Goal: Task Accomplishment & Management: Use online tool/utility

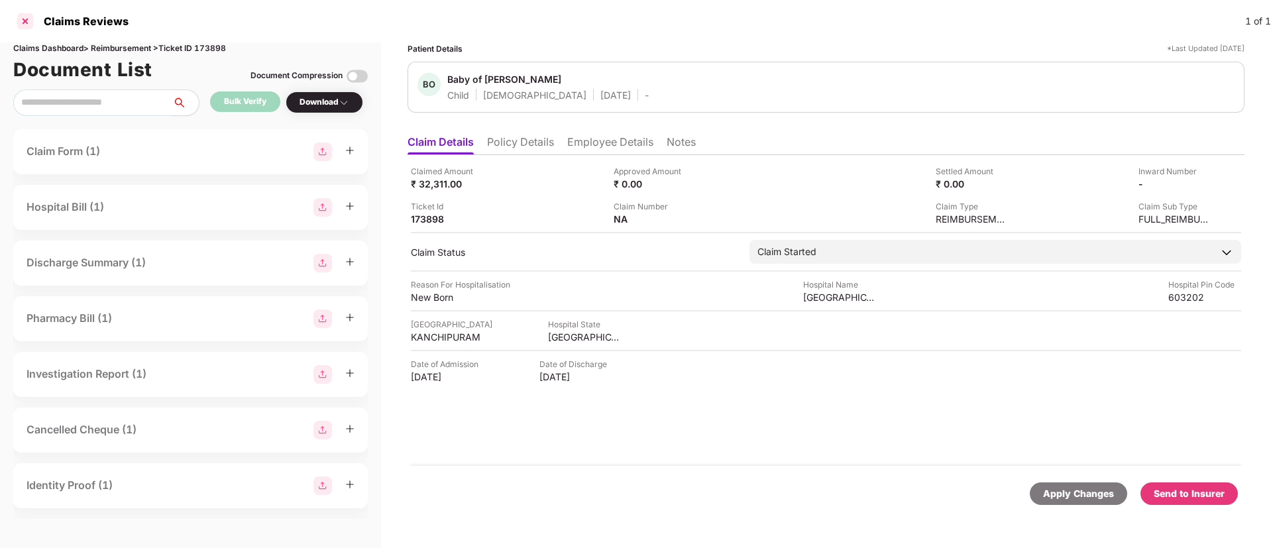
click at [23, 23] on div at bounding box center [25, 21] width 21 height 21
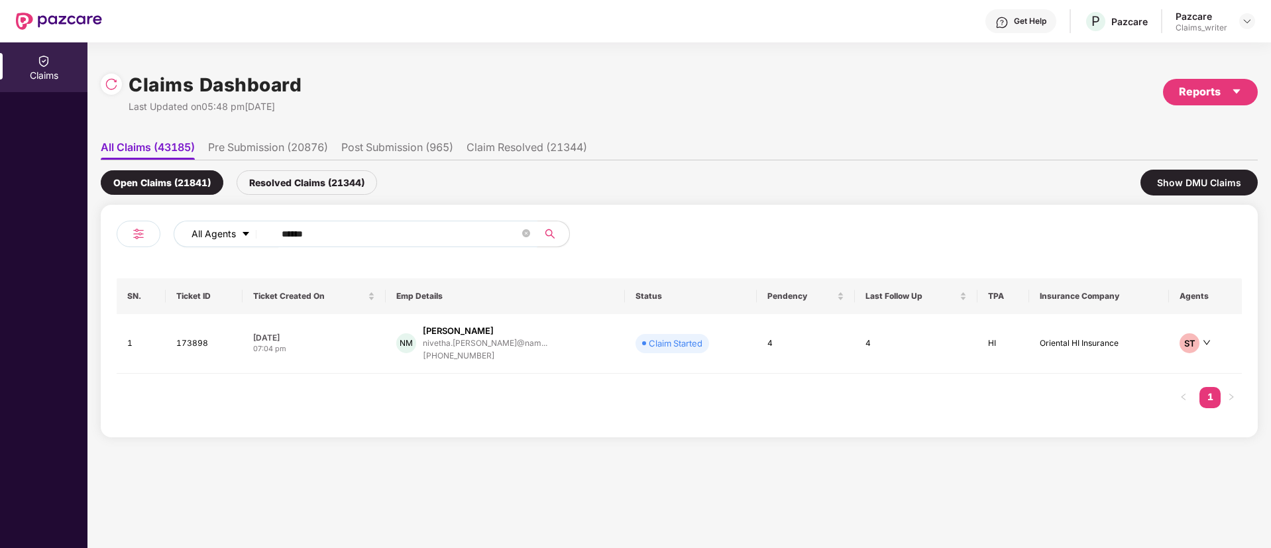
drag, startPoint x: 342, startPoint y: 231, endPoint x: 246, endPoint y: 234, distance: 96.1
click at [246, 234] on div "All Agents ******" at bounding box center [511, 234] width 675 height 27
paste input "text"
type input "******"
click at [198, 346] on td "170750" at bounding box center [207, 344] width 80 height 60
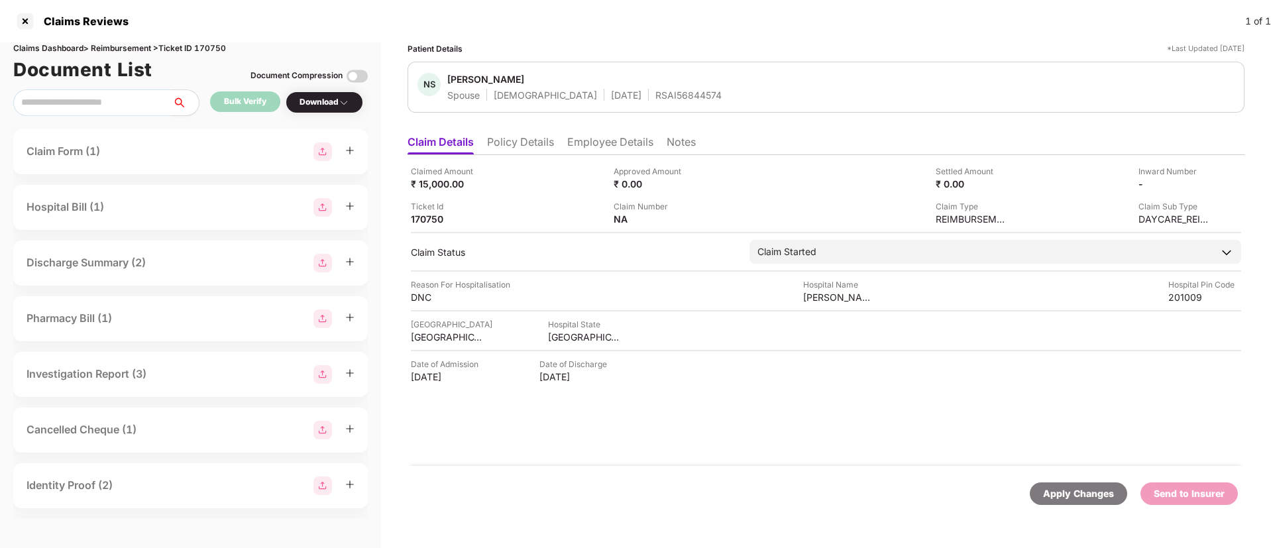
click at [584, 145] on li "Employee Details" at bounding box center [610, 144] width 86 height 19
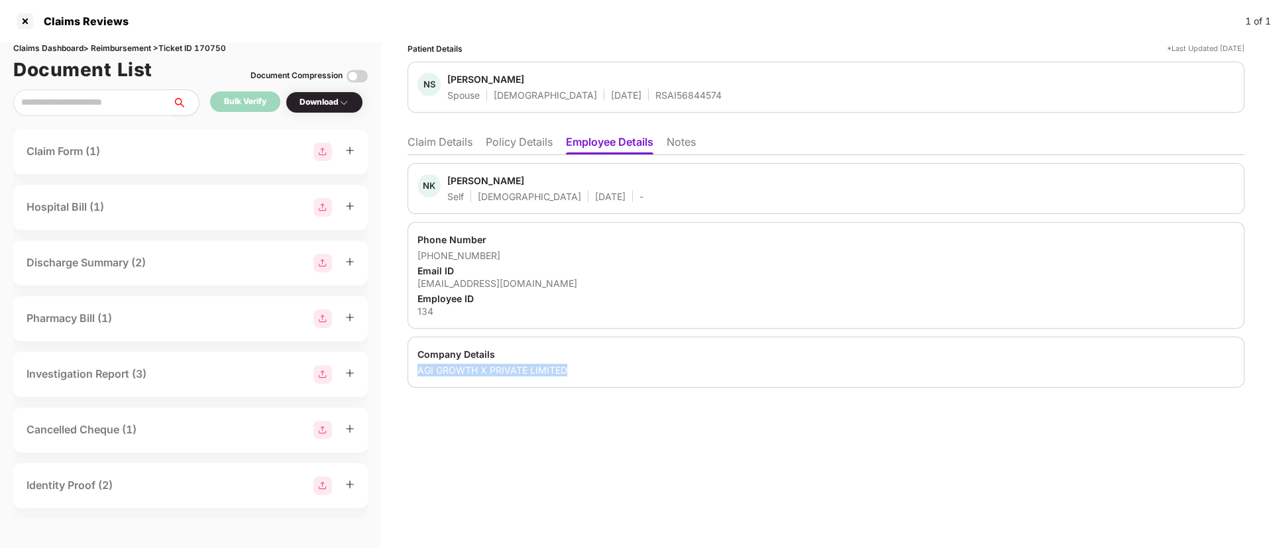
drag, startPoint x: 418, startPoint y: 367, endPoint x: 573, endPoint y: 366, distance: 155.1
click at [573, 366] on div "Company Details AGI GROWTH X PRIVATE LIMITED" at bounding box center [826, 362] width 837 height 51
copy div "AGI GROWTH X PRIVATE LIMITED"
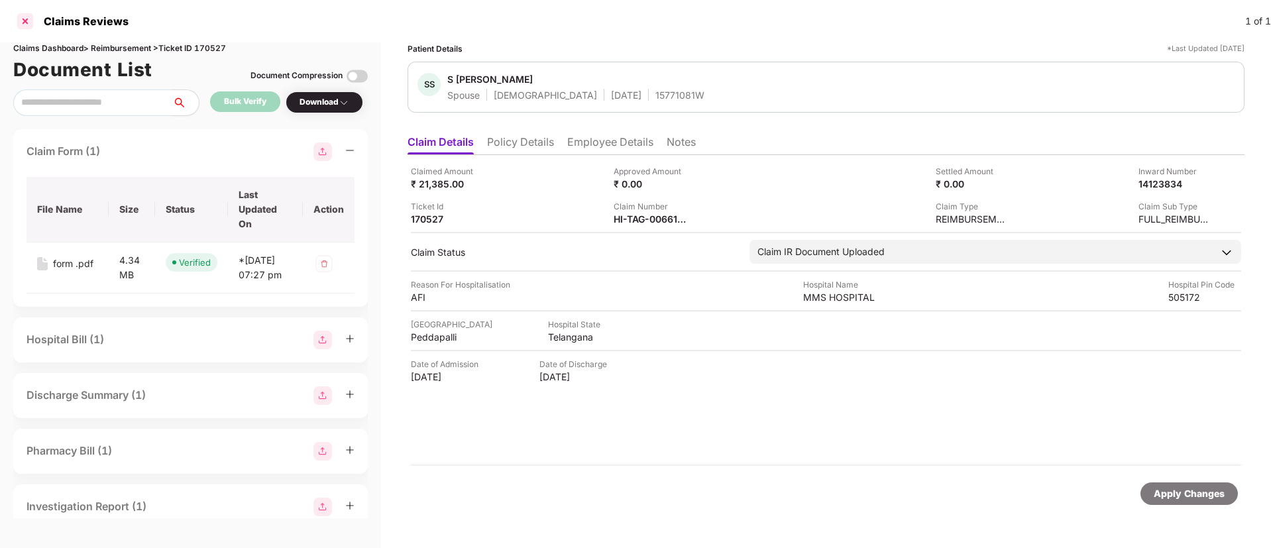
click at [27, 19] on div at bounding box center [25, 21] width 21 height 21
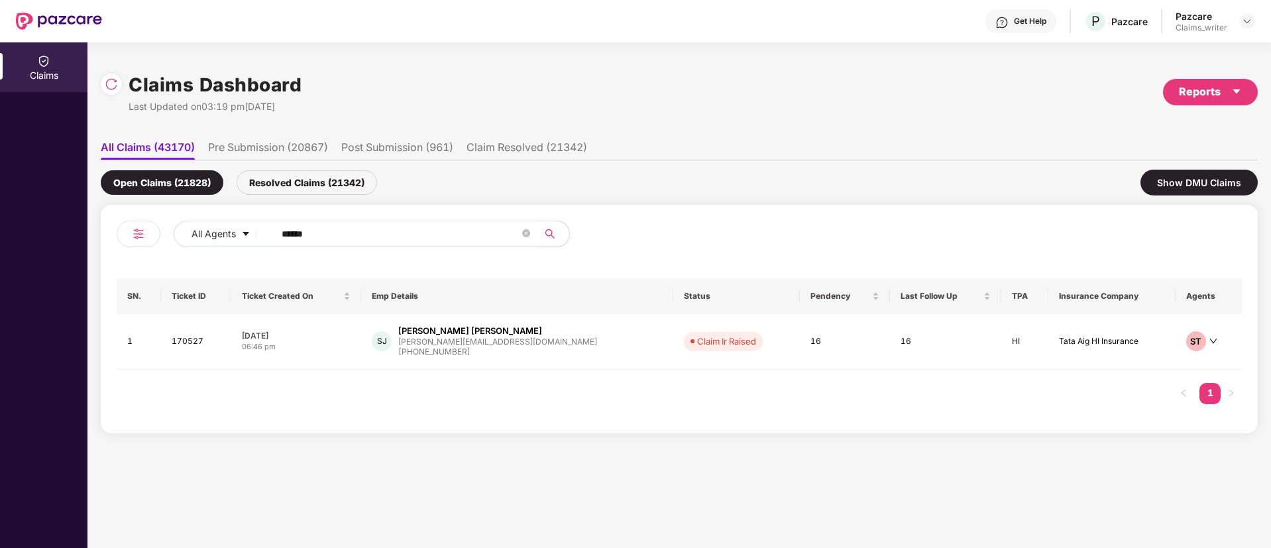
drag, startPoint x: 367, startPoint y: 232, endPoint x: 184, endPoint y: 215, distance: 183.7
click at [184, 215] on div "All Agents ****** SN. Ticket ID Ticket Created On Emp Details Status Pendency L…" at bounding box center [679, 319] width 1157 height 229
paste input "text"
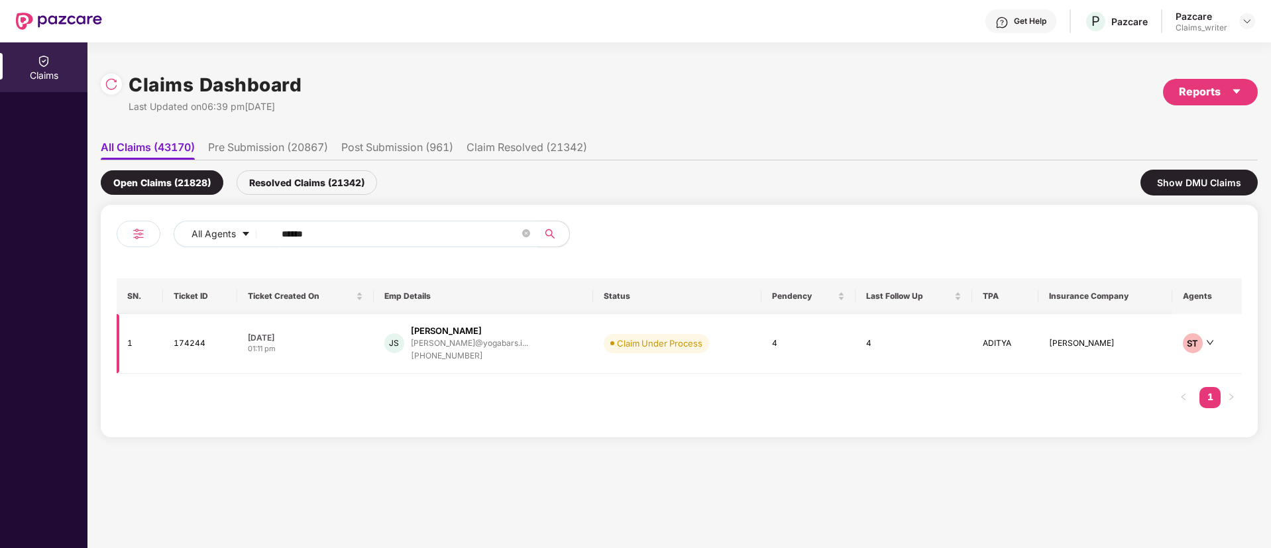
type input "******"
click at [196, 351] on td "174244" at bounding box center [200, 344] width 74 height 60
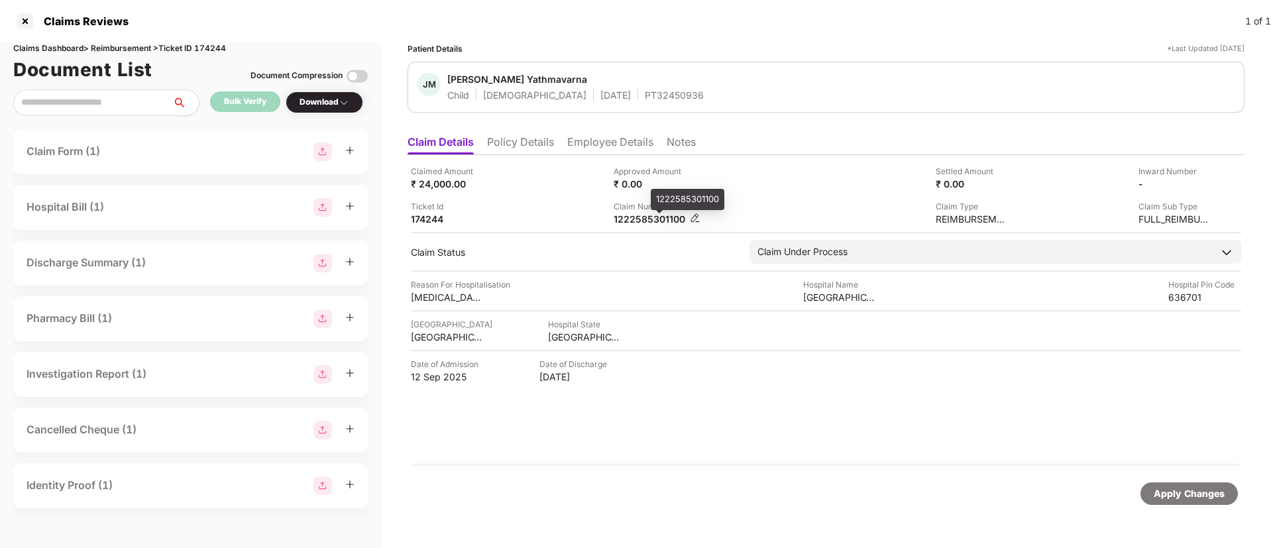
click at [656, 214] on div "1222585301100" at bounding box center [650, 219] width 73 height 13
click at [649, 217] on div "1222585301100" at bounding box center [650, 219] width 73 height 13
copy div "1222585301100"
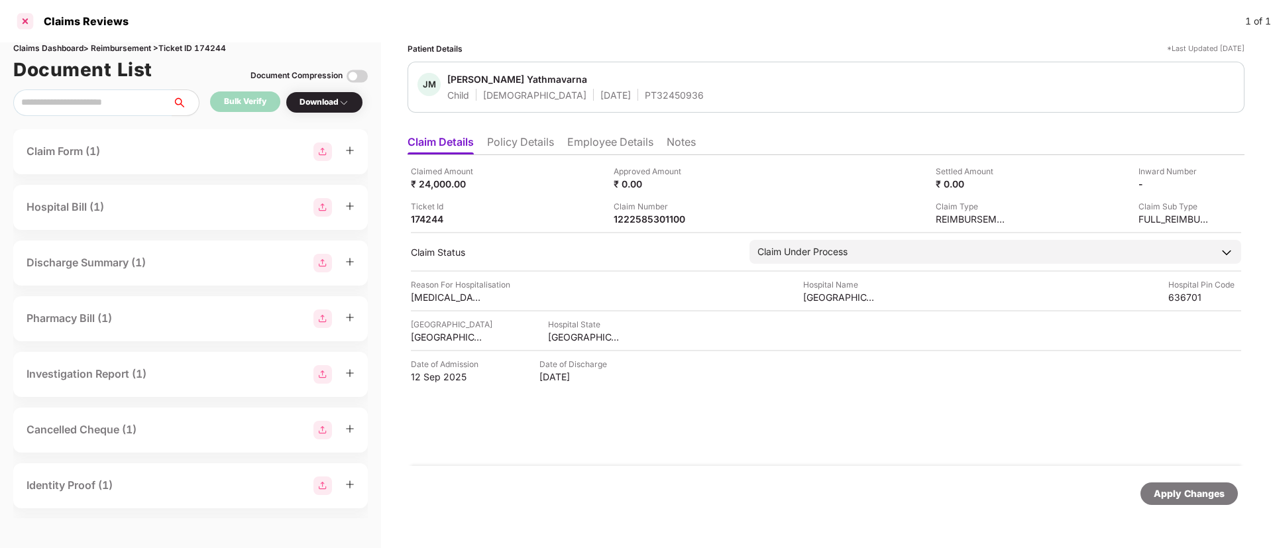
click at [31, 23] on div at bounding box center [25, 21] width 21 height 21
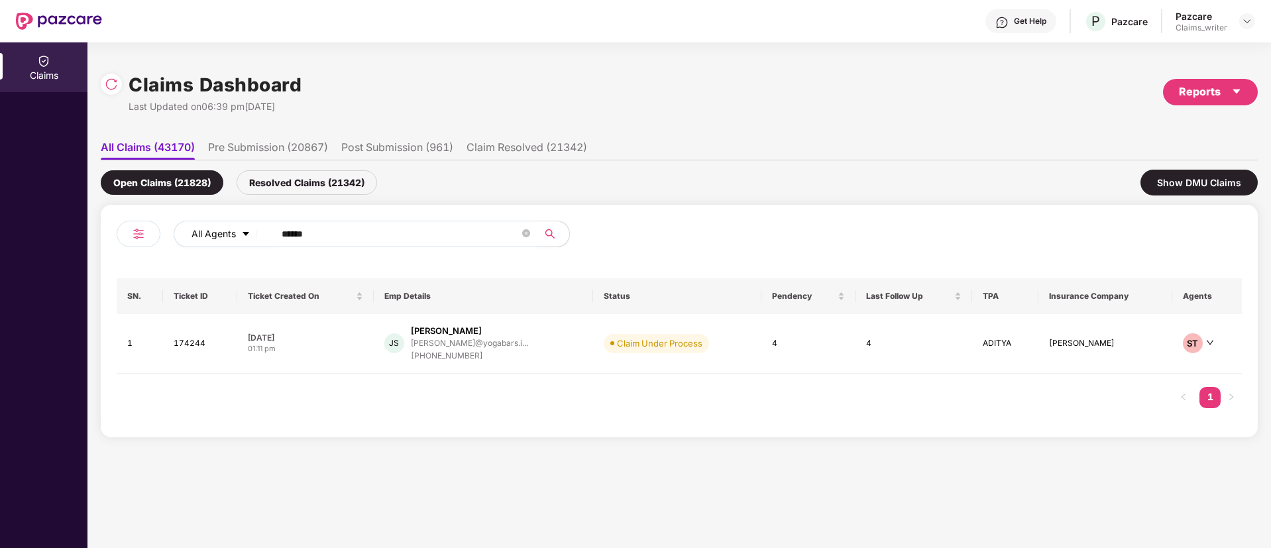
drag, startPoint x: 333, startPoint y: 237, endPoint x: 255, endPoint y: 228, distance: 79.4
click at [255, 229] on div "All Agents ******" at bounding box center [511, 234] width 675 height 27
paste input "text"
type input "******"
click at [190, 342] on td "174282" at bounding box center [198, 342] width 72 height 56
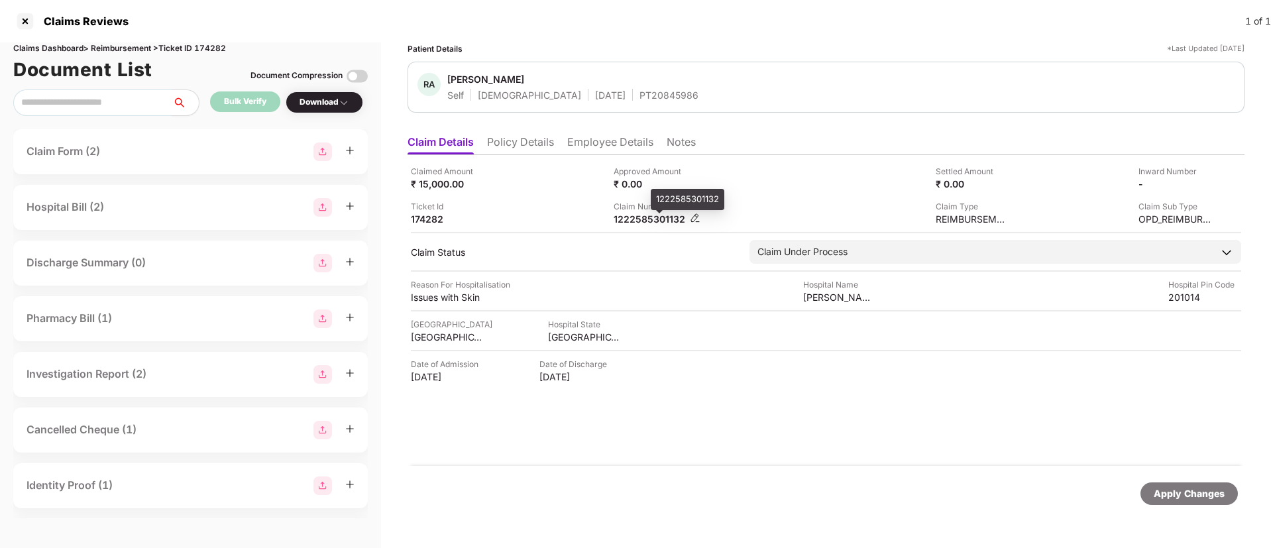
click at [653, 214] on div "1222585301132" at bounding box center [650, 219] width 73 height 13
copy div "1222585301132"
drag, startPoint x: 19, startPoint y: 23, endPoint x: 202, endPoint y: 53, distance: 185.3
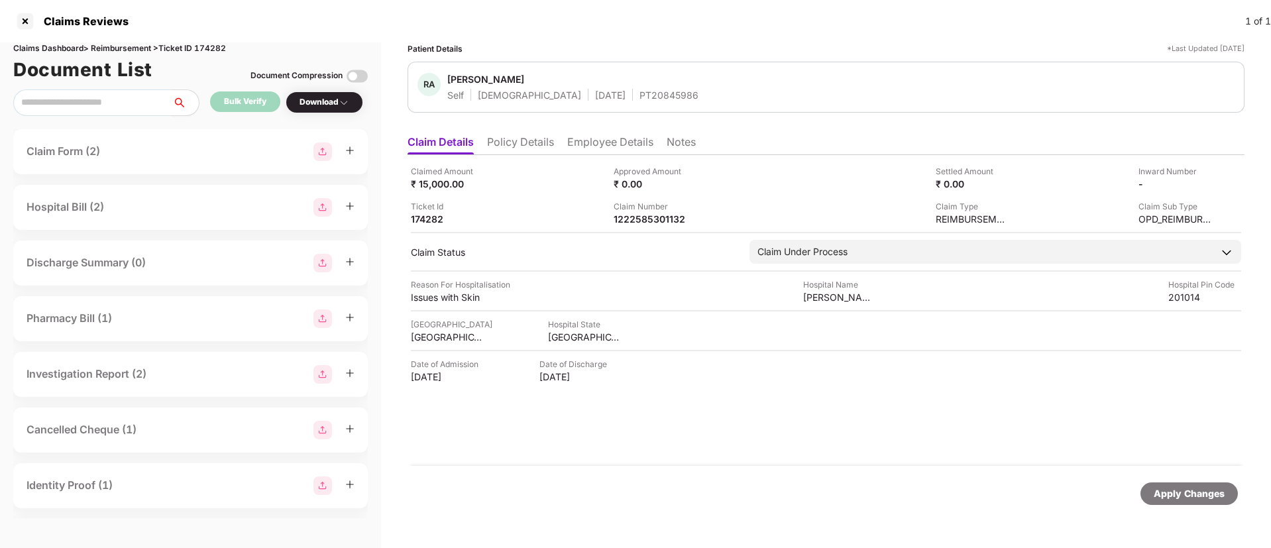
click at [20, 23] on div at bounding box center [25, 21] width 21 height 21
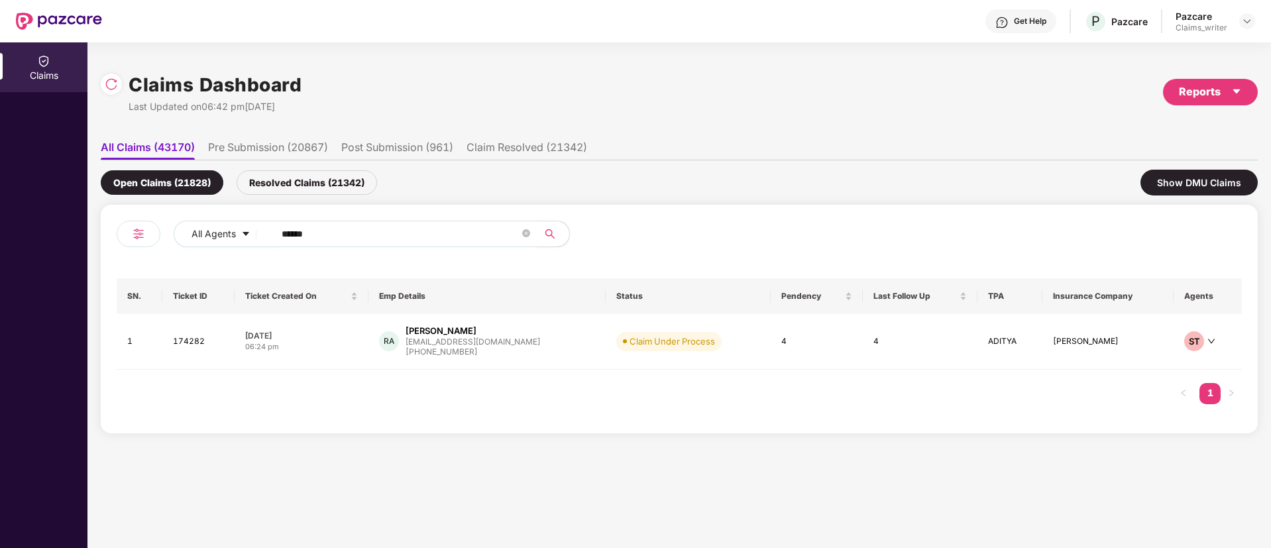
drag, startPoint x: 325, startPoint y: 232, endPoint x: 268, endPoint y: 241, distance: 57.6
click at [268, 241] on span "******" at bounding box center [402, 234] width 272 height 27
paste input "text"
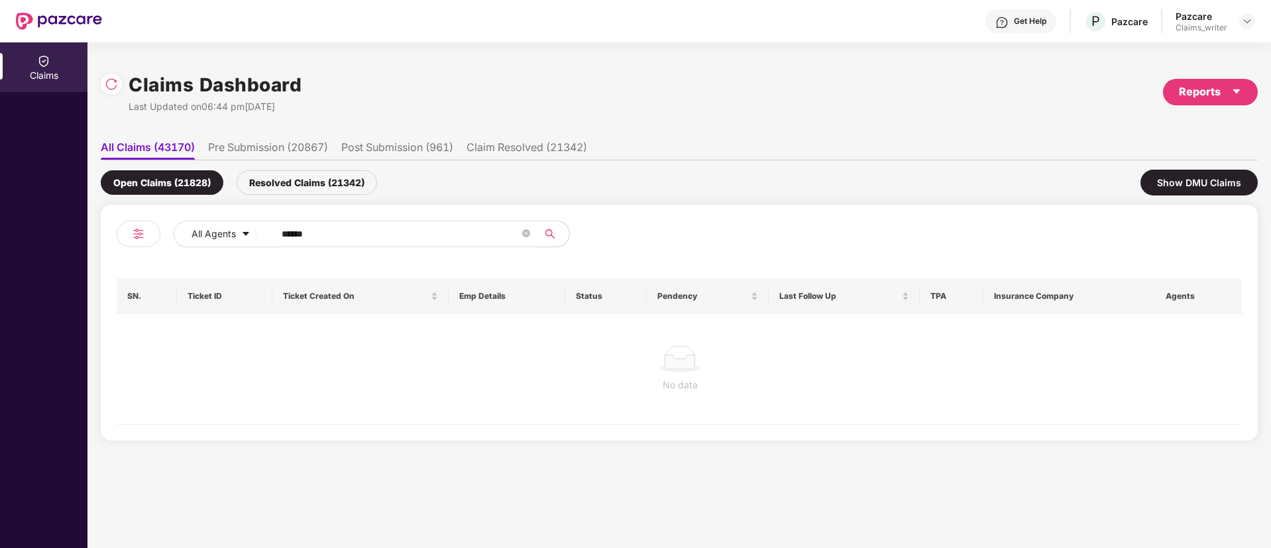
type input "******"
click at [297, 186] on div "Resolved Claims (21342)" at bounding box center [307, 182] width 141 height 25
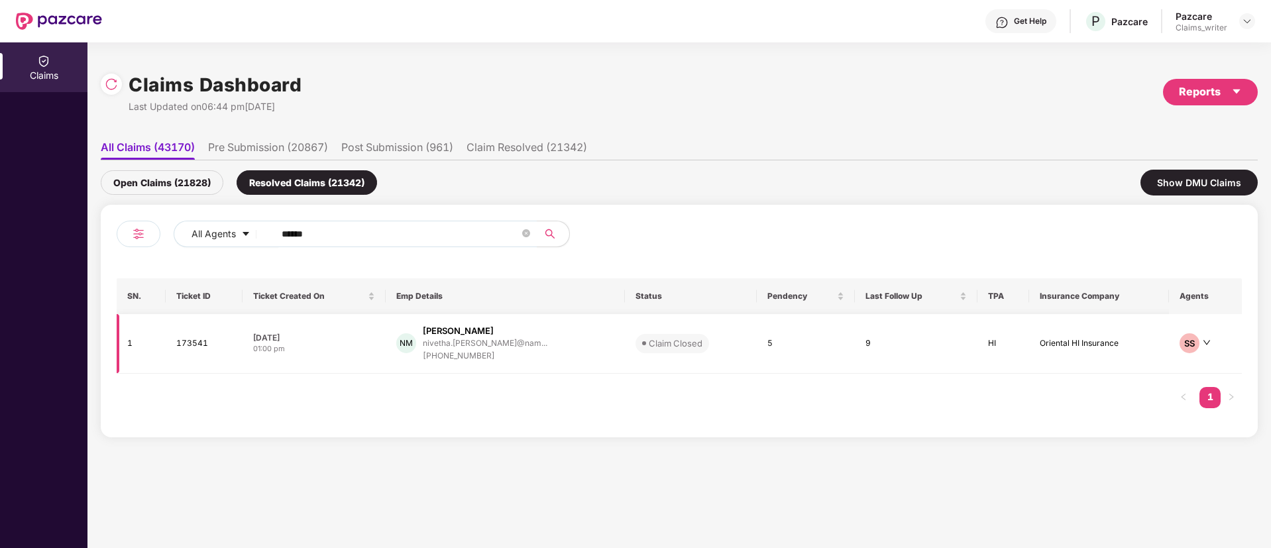
click at [192, 342] on td "173541" at bounding box center [205, 344] width 78 height 60
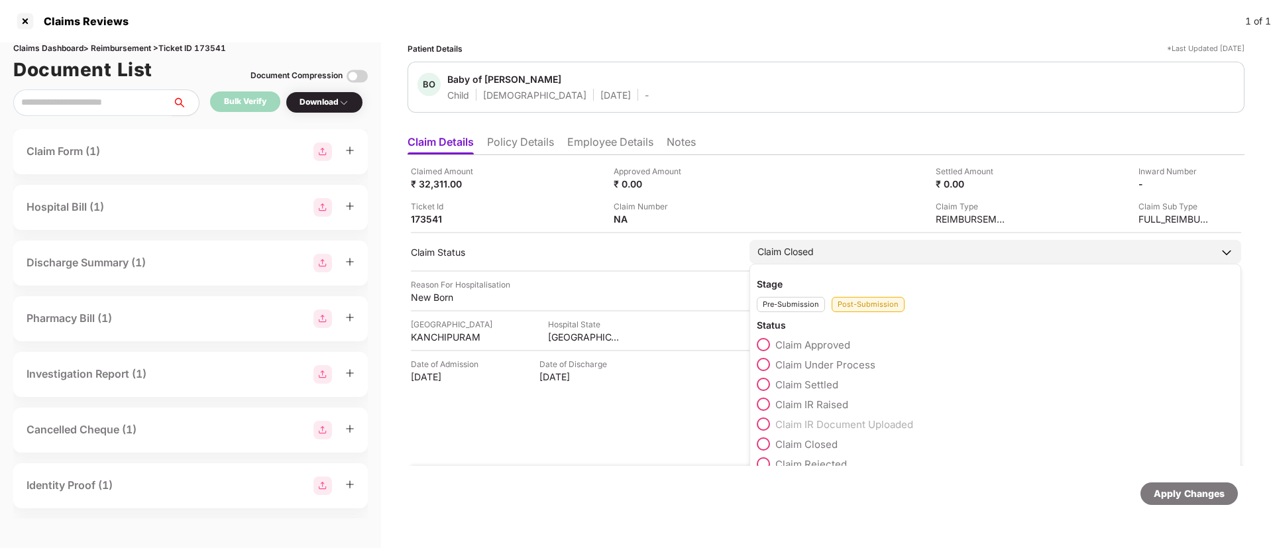
click at [788, 308] on div "Pre-Submission" at bounding box center [791, 304] width 68 height 15
click at [768, 384] on span at bounding box center [763, 384] width 13 height 13
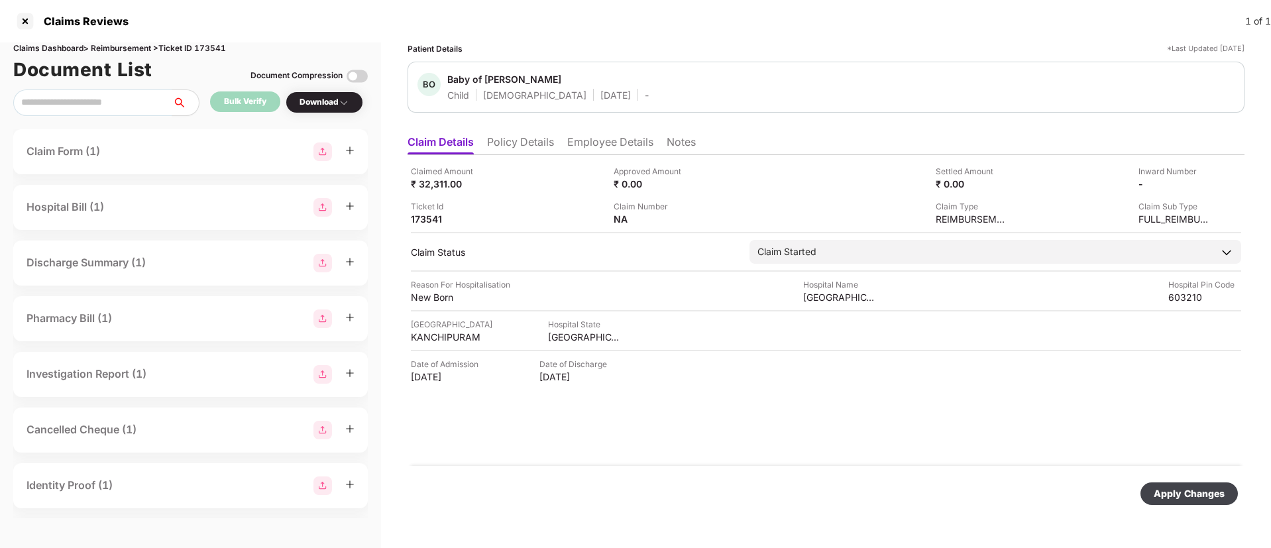
click at [1204, 477] on div "Apply Changes" at bounding box center [826, 494] width 837 height 56
click at [1197, 488] on div "Apply Changes" at bounding box center [1189, 493] width 71 height 15
click at [532, 144] on li "Policy Details" at bounding box center [520, 144] width 67 height 19
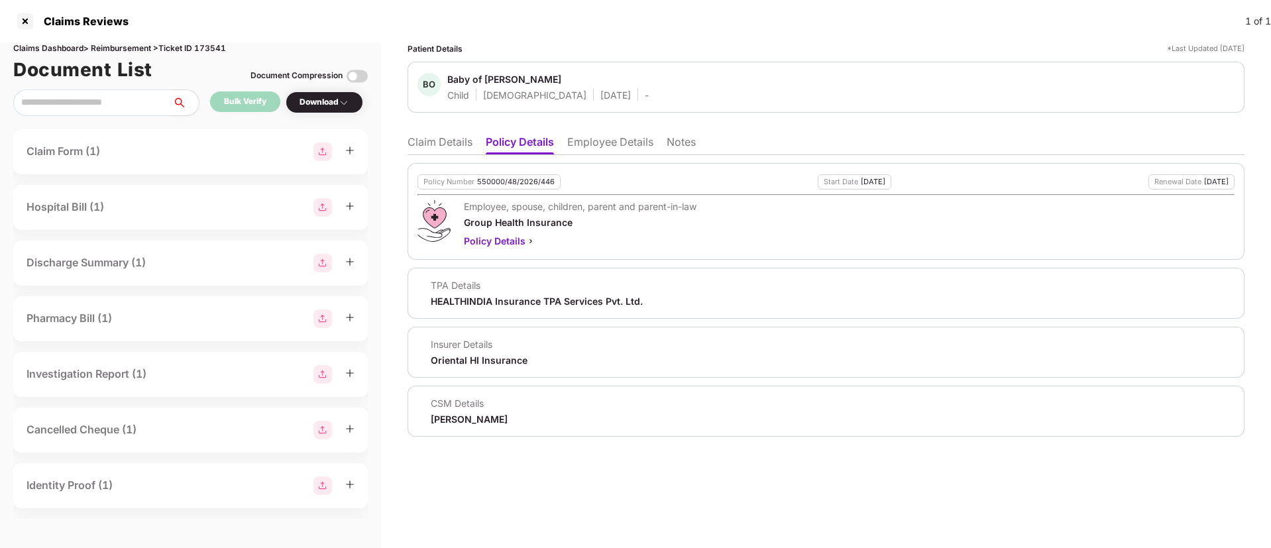
click at [681, 148] on li "Notes" at bounding box center [681, 144] width 29 height 19
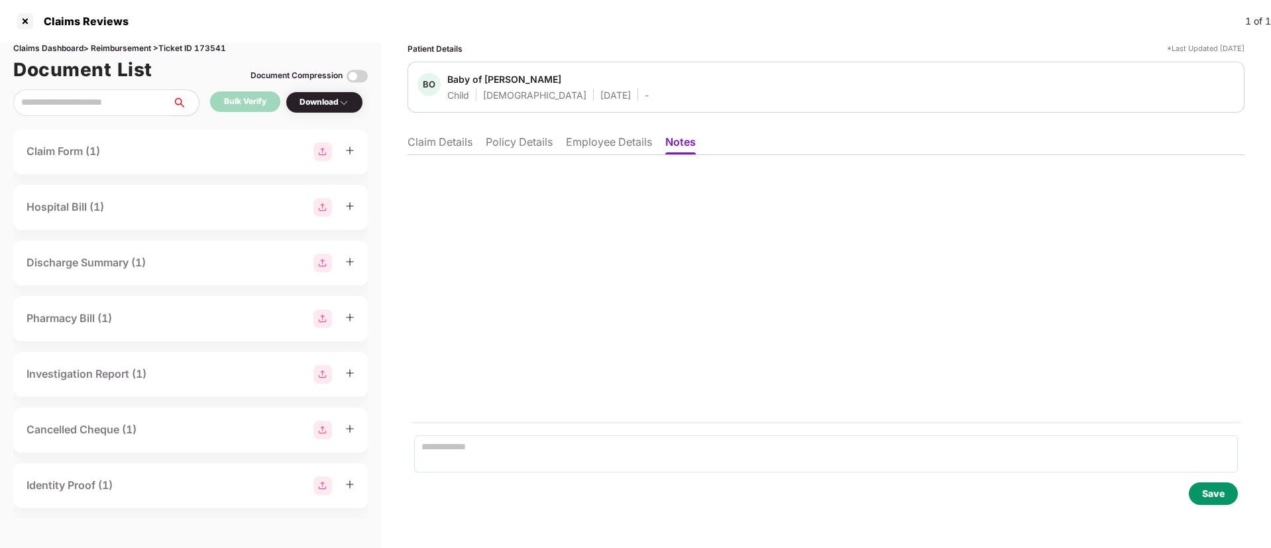
click at [449, 146] on li "Claim Details" at bounding box center [440, 144] width 65 height 19
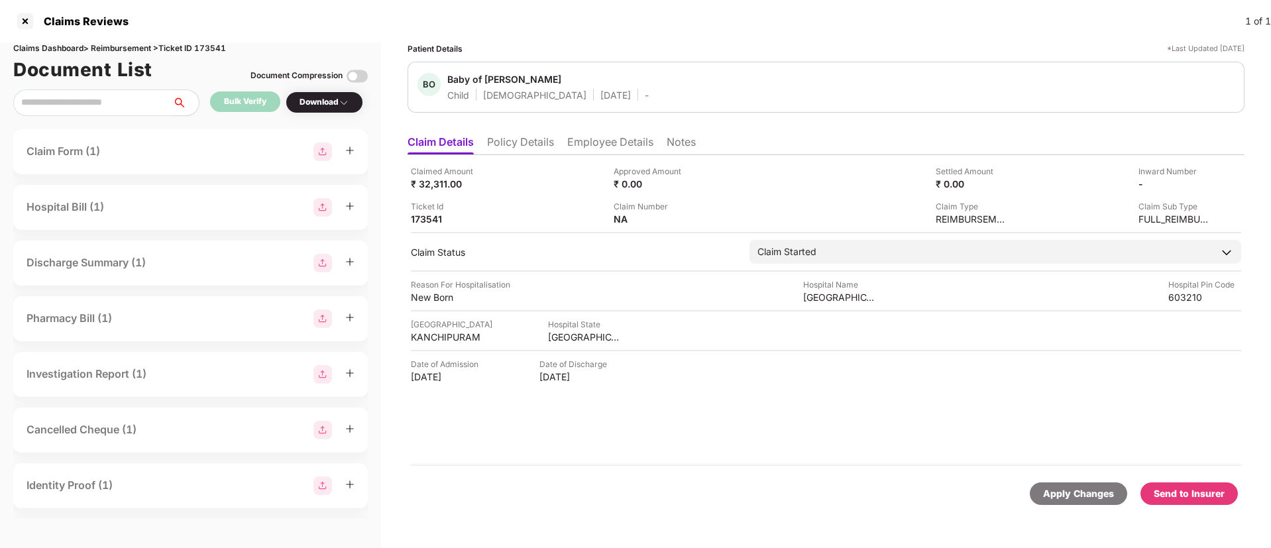
click at [678, 141] on li "Notes" at bounding box center [681, 144] width 29 height 19
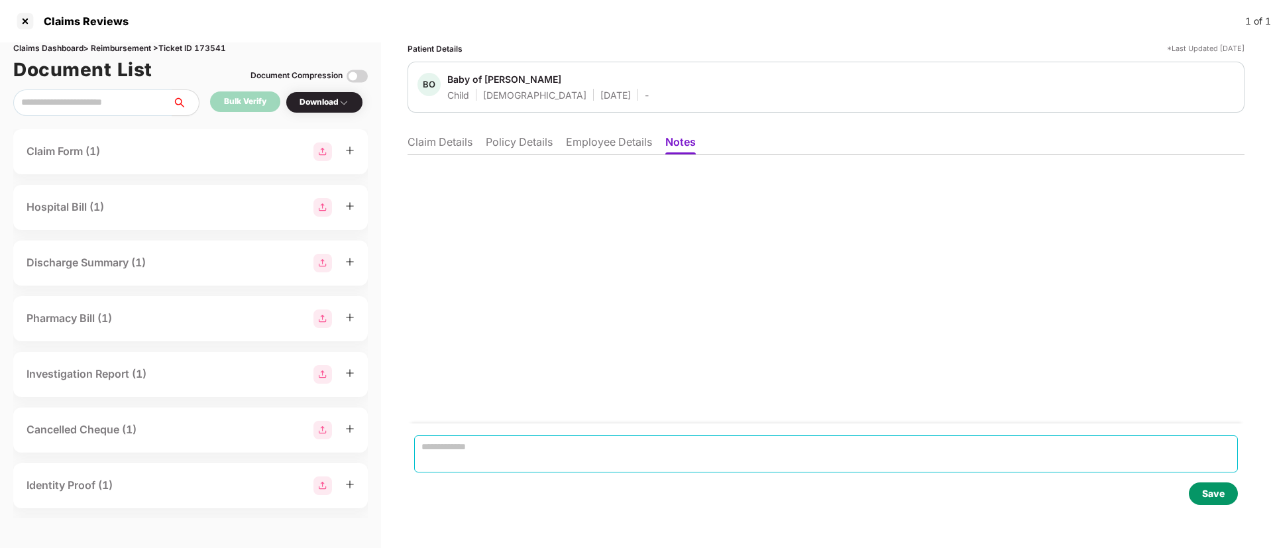
click at [459, 449] on textarea at bounding box center [826, 453] width 824 height 37
paste textarea "**********"
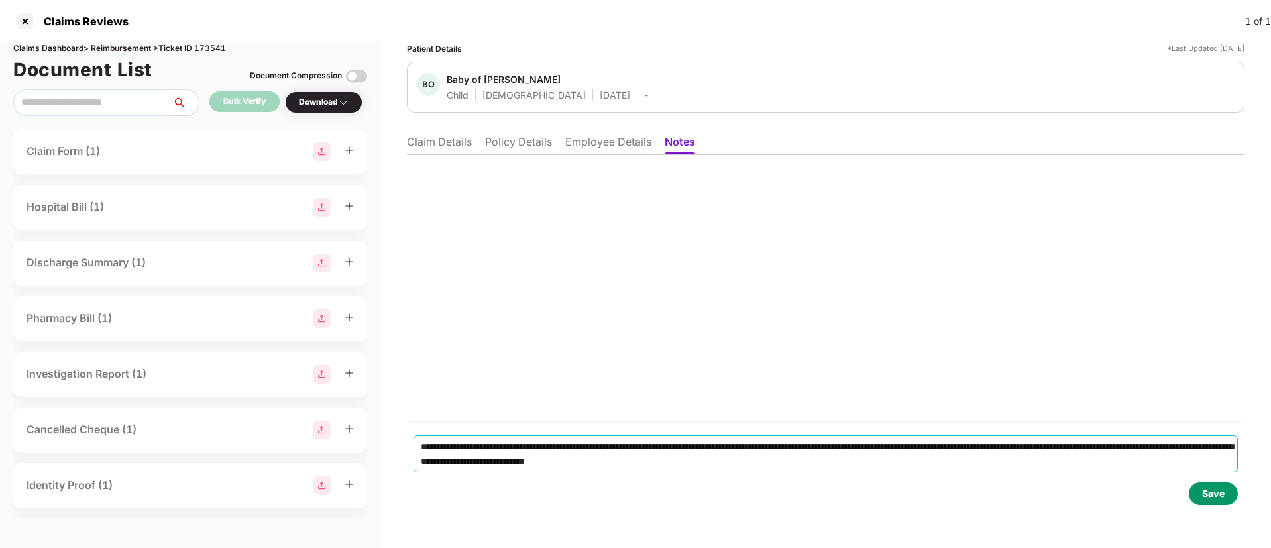
type textarea "**********"
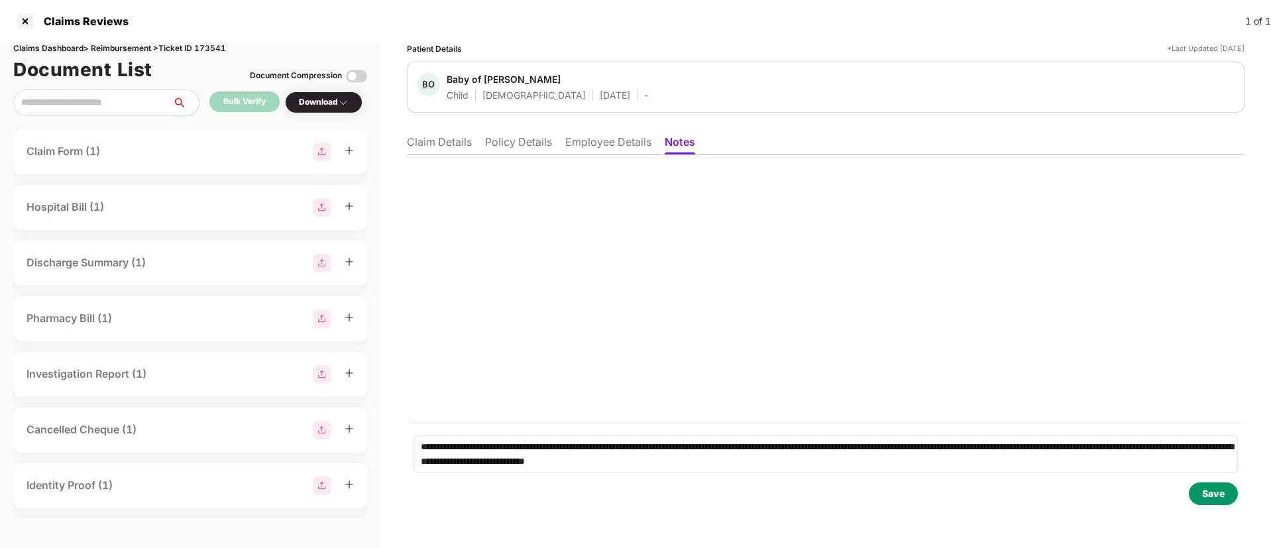
click at [1220, 490] on div "Save" at bounding box center [1213, 493] width 23 height 15
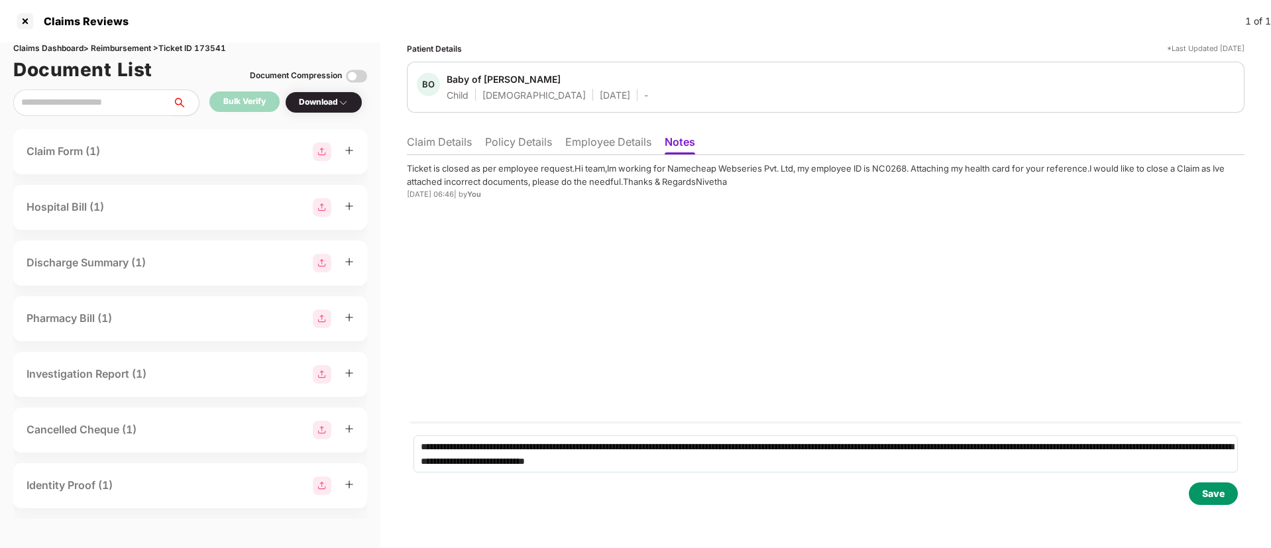
click at [451, 139] on li "Claim Details" at bounding box center [439, 144] width 65 height 19
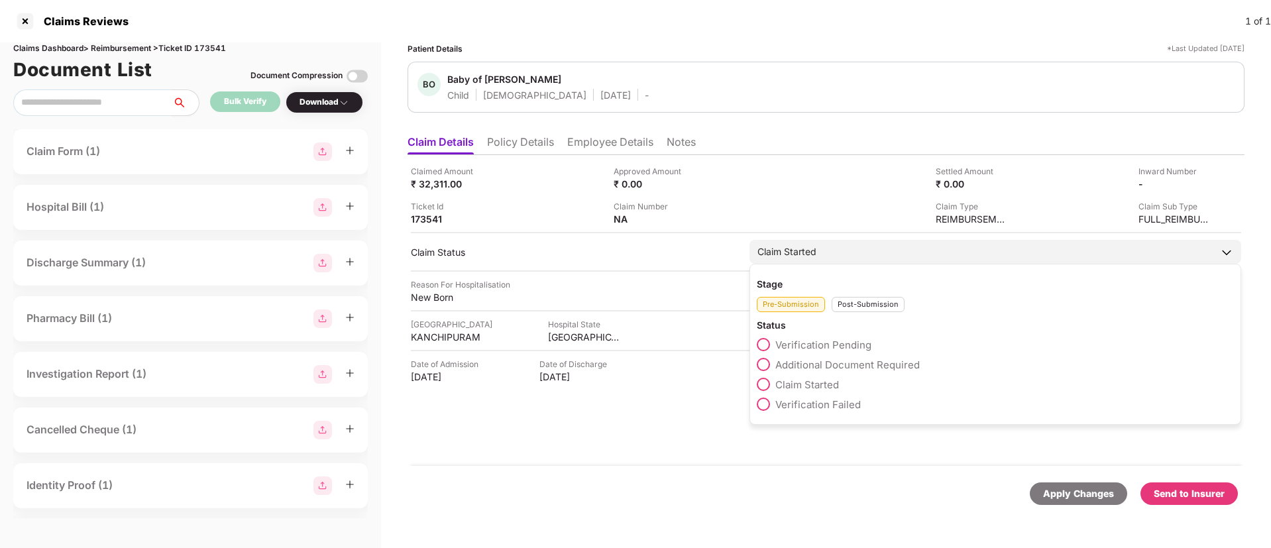
click at [856, 309] on div "Post-Submission" at bounding box center [868, 304] width 73 height 15
click at [766, 443] on span at bounding box center [763, 443] width 13 height 13
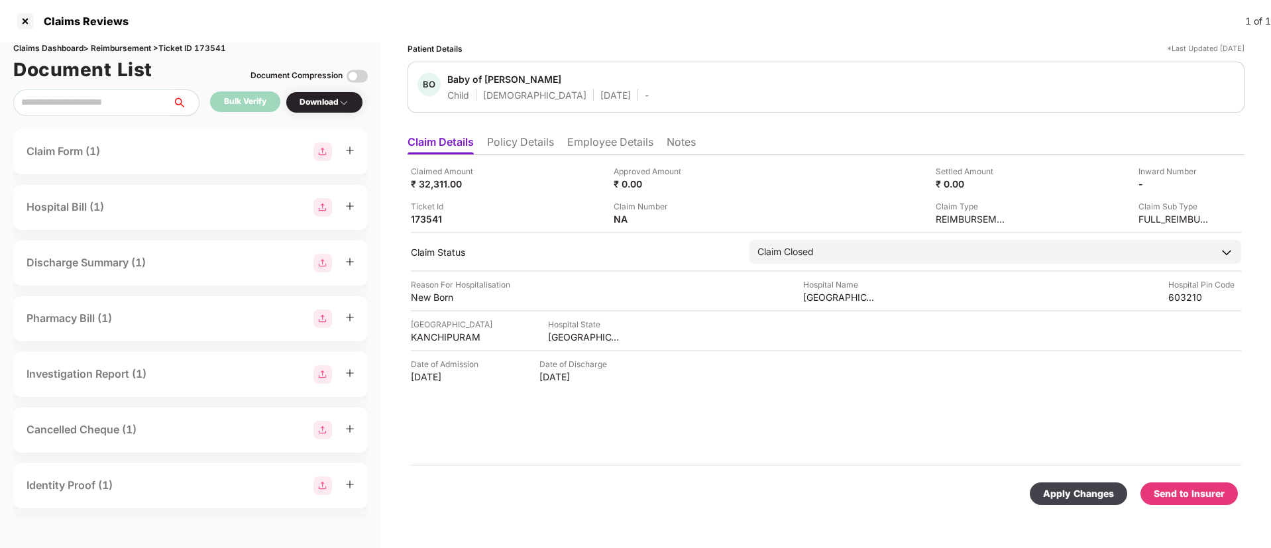
click at [1075, 484] on div "Apply Changes" at bounding box center [1078, 494] width 97 height 23
click at [25, 18] on div at bounding box center [25, 21] width 21 height 21
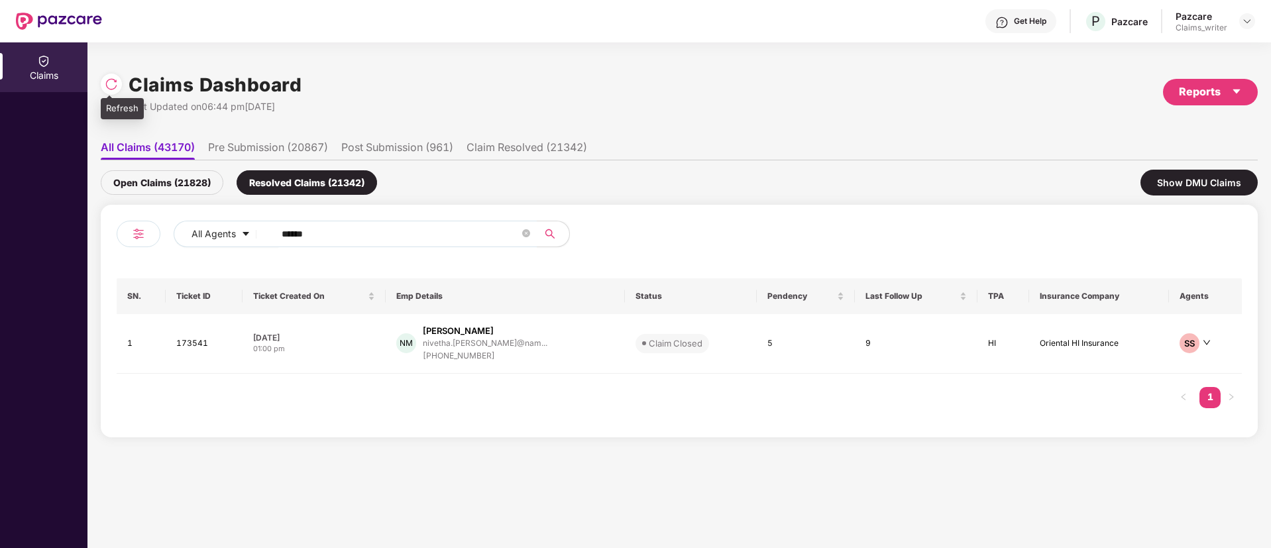
click at [120, 87] on div at bounding box center [111, 84] width 21 height 21
drag, startPoint x: 323, startPoint y: 238, endPoint x: 256, endPoint y: 229, distance: 67.6
click at [256, 229] on div "All Agents ******" at bounding box center [511, 234] width 675 height 27
paste input "text"
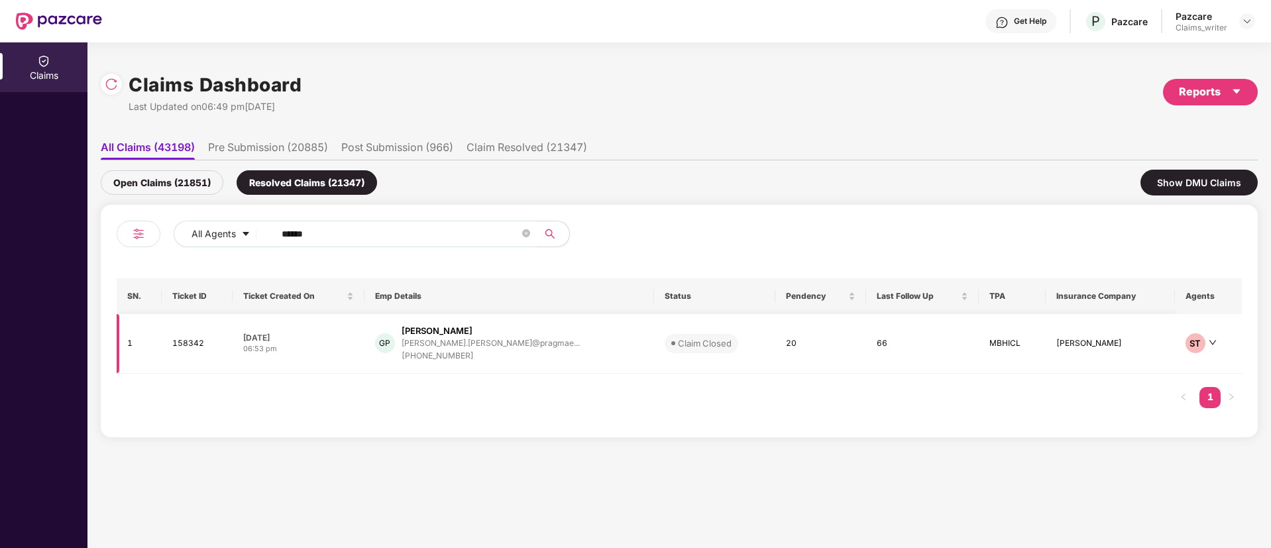
type input "******"
click at [175, 355] on td "158342" at bounding box center [198, 344] width 72 height 60
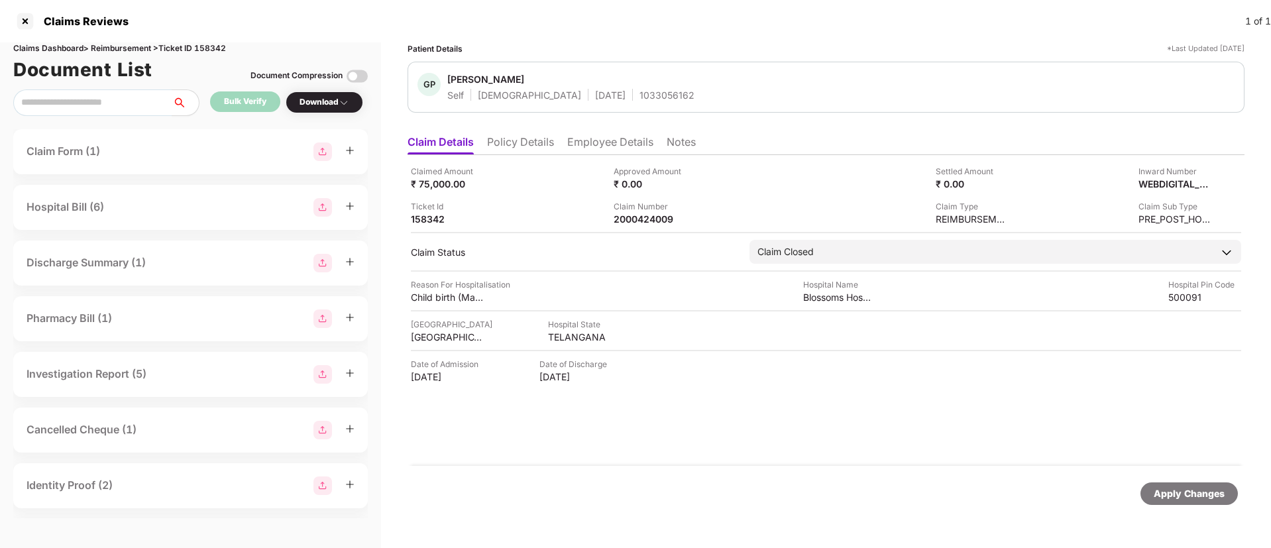
click at [640, 95] on div "1033056162" at bounding box center [667, 95] width 55 height 13
copy div "1033056162"
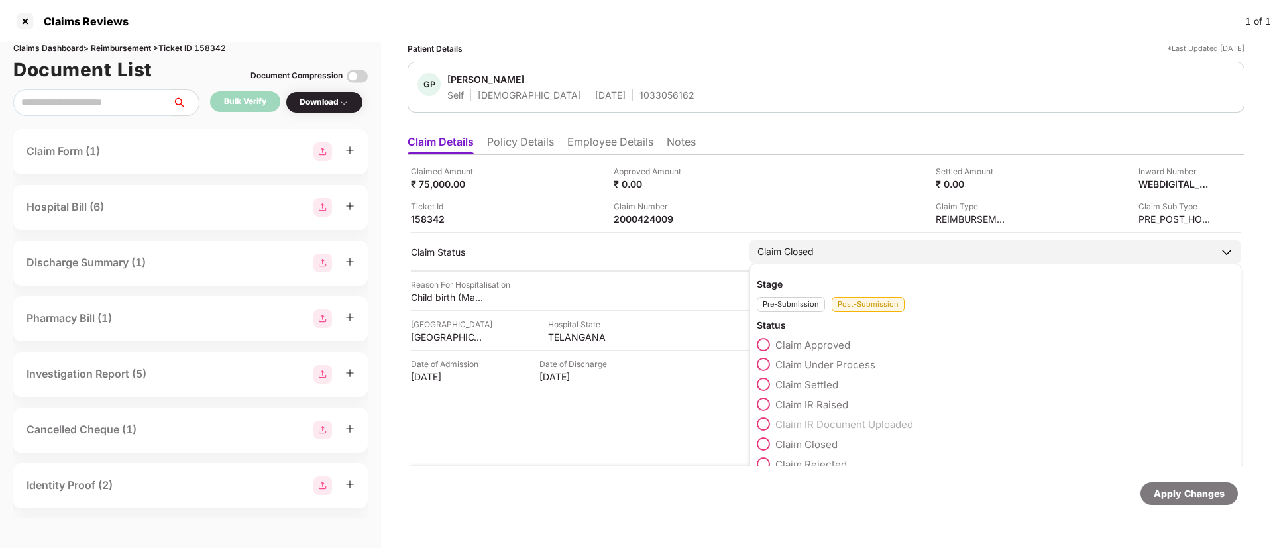
click at [768, 345] on span at bounding box center [763, 344] width 13 height 13
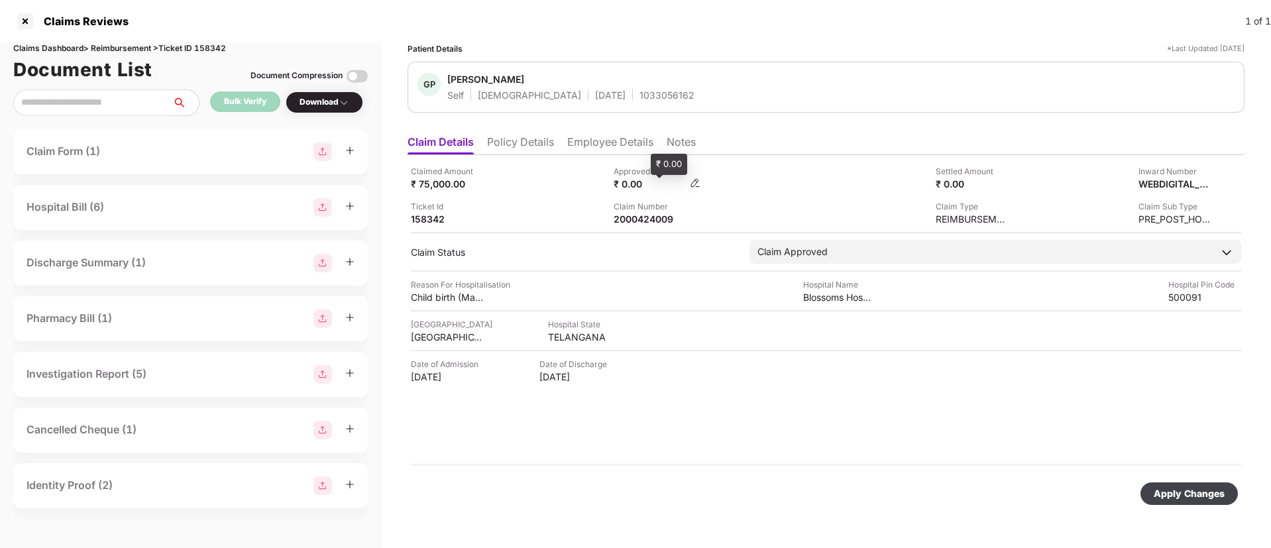
click at [671, 181] on div "₹ 0.00" at bounding box center [650, 184] width 73 height 13
click at [700, 179] on img at bounding box center [695, 183] width 11 height 11
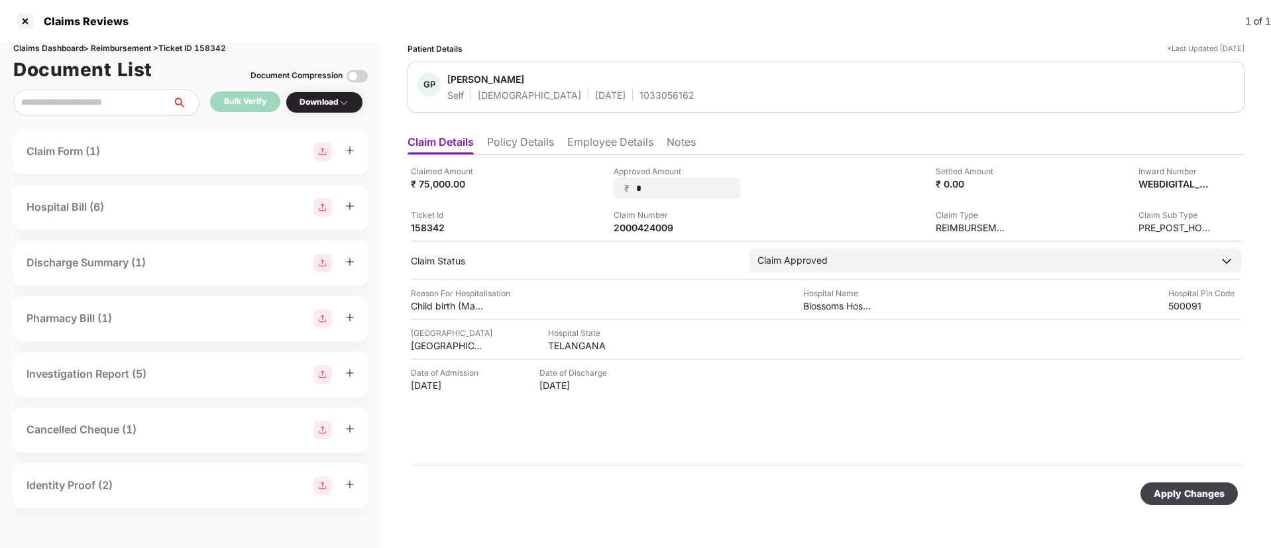
drag, startPoint x: 661, startPoint y: 184, endPoint x: 622, endPoint y: 176, distance: 39.9
click at [622, 176] on div "Approved Amount ₹ *" at bounding box center [677, 182] width 127 height 34
type input "*****"
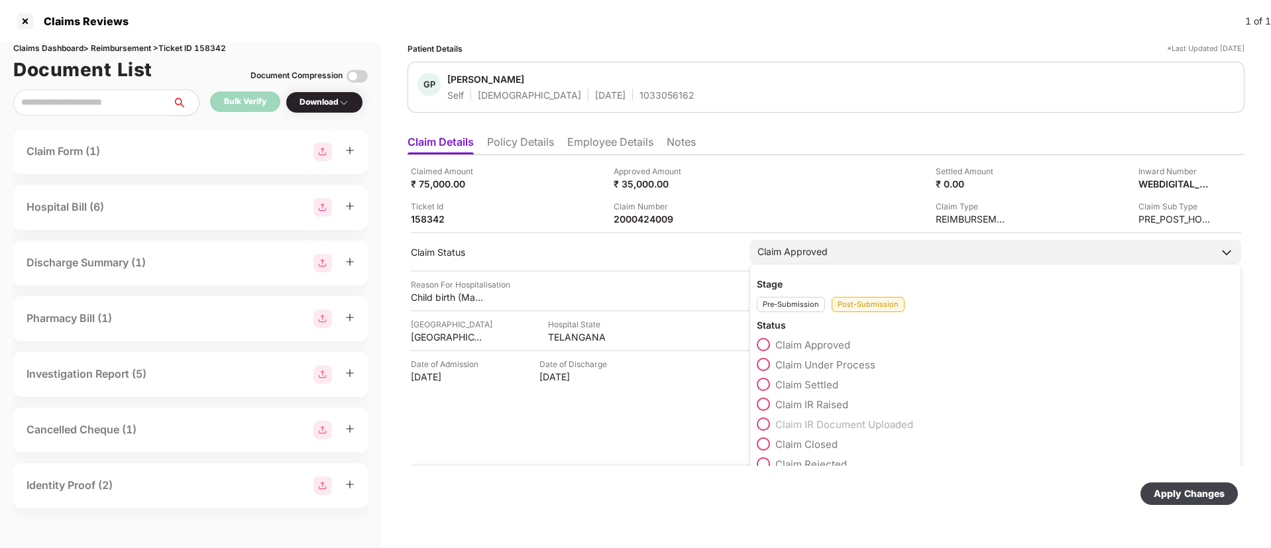
click at [766, 360] on span at bounding box center [763, 364] width 13 height 13
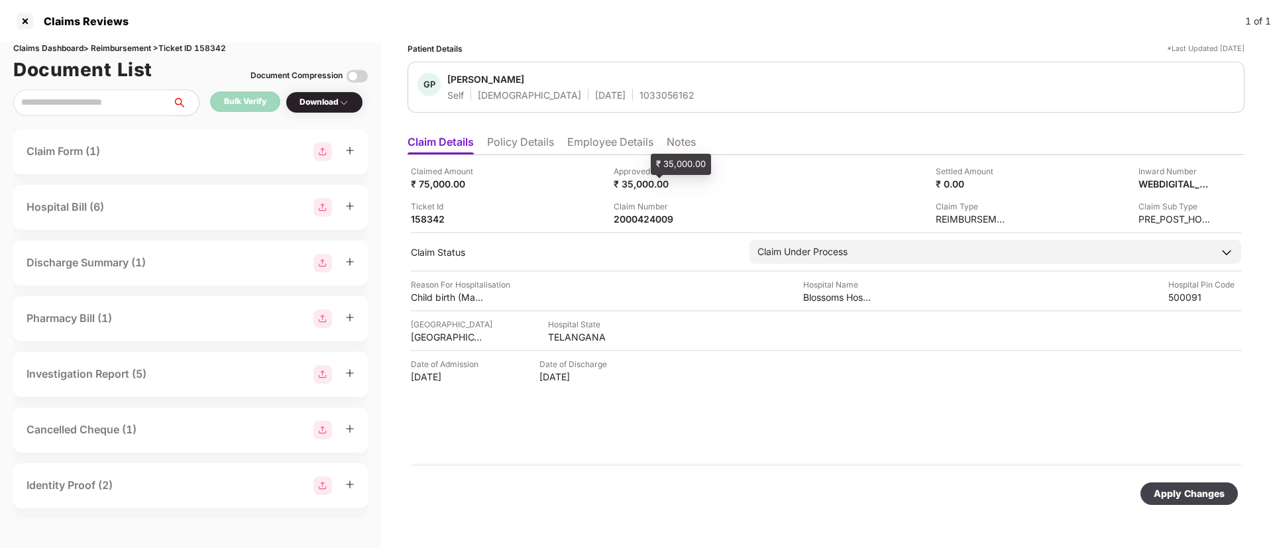
click at [677, 182] on div "₹ 35,000.00" at bounding box center [650, 184] width 73 height 13
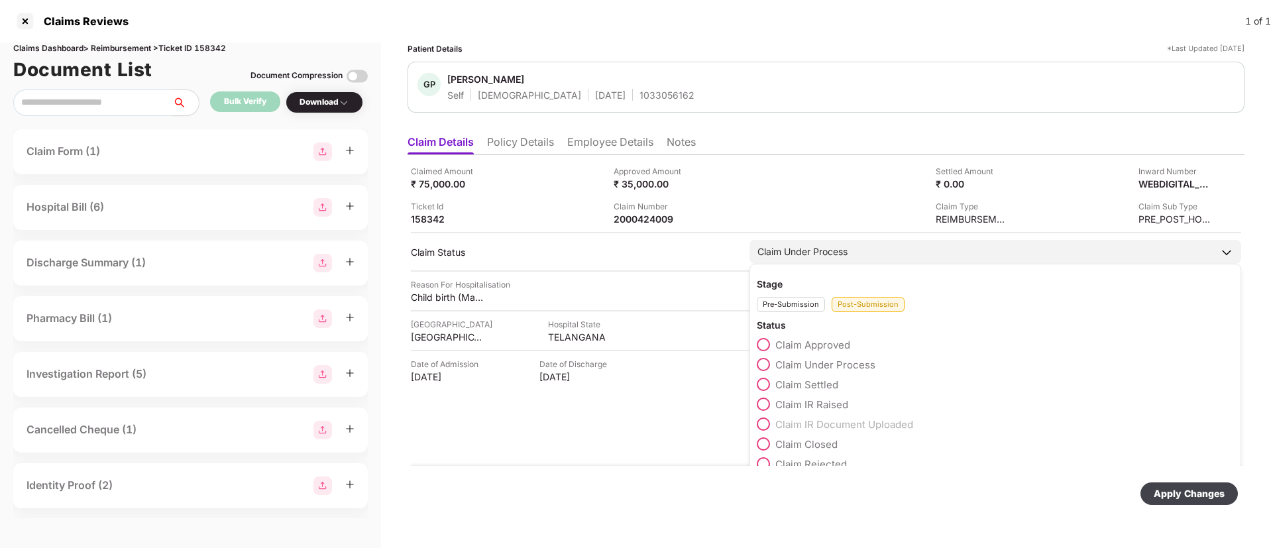
click at [763, 343] on span at bounding box center [763, 344] width 13 height 13
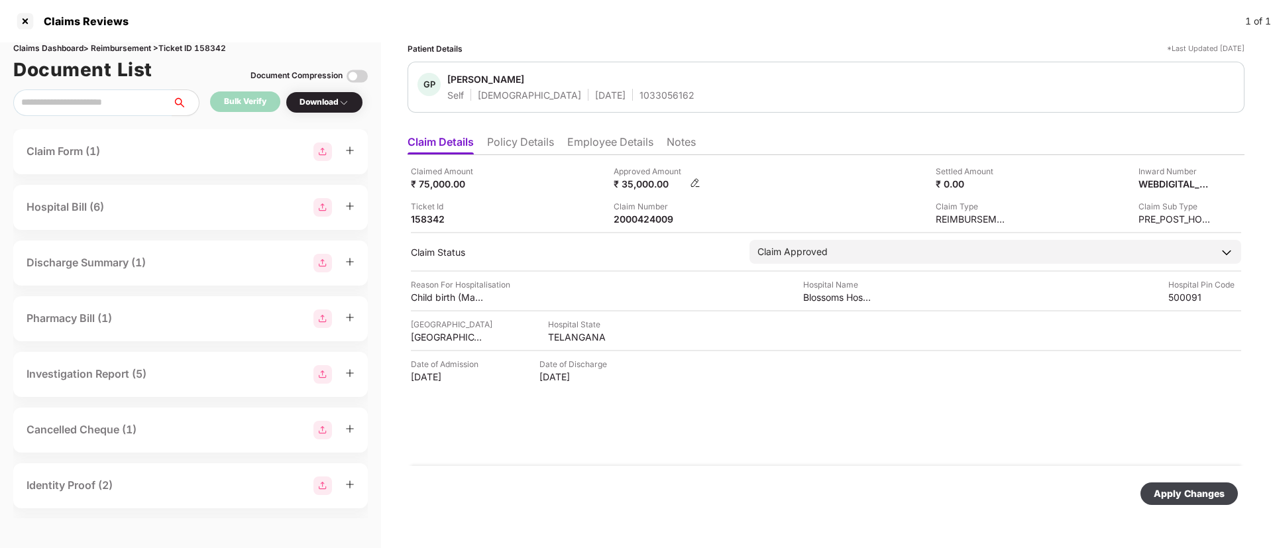
click at [696, 184] on img at bounding box center [695, 183] width 11 height 11
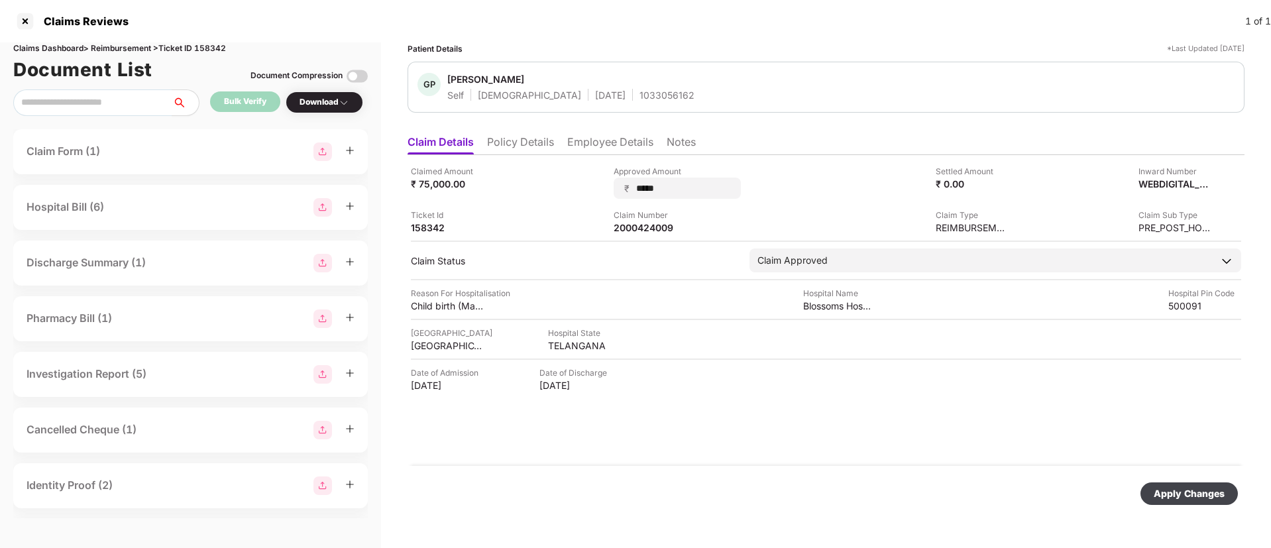
drag, startPoint x: 683, startPoint y: 185, endPoint x: 593, endPoint y: 183, distance: 90.2
click at [593, 183] on div "Claimed Amount ₹ 75,000.00 Approved Amount ₹ ***** Settled Amount ₹ 0.00 Inward…" at bounding box center [826, 199] width 830 height 69
click at [724, 331] on div "[GEOGRAPHIC_DATA] [GEOGRAPHIC_DATA]" at bounding box center [826, 339] width 830 height 25
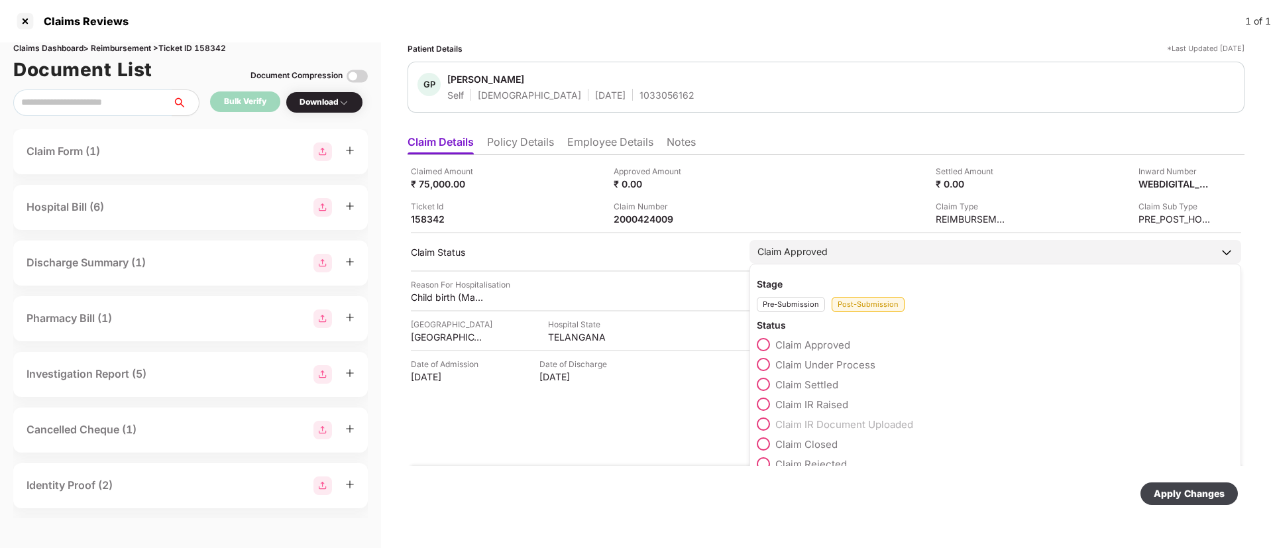
click at [767, 368] on span at bounding box center [763, 364] width 13 height 13
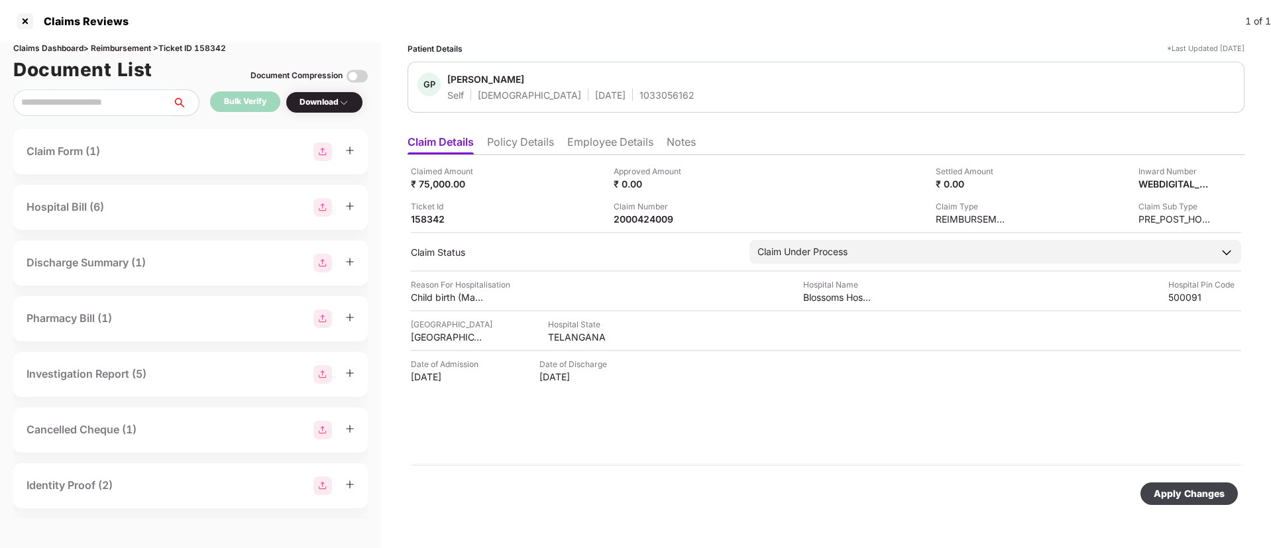
click at [1164, 483] on div "Apply Changes" at bounding box center [1189, 494] width 97 height 23
